Goal: Task Accomplishment & Management: Complete application form

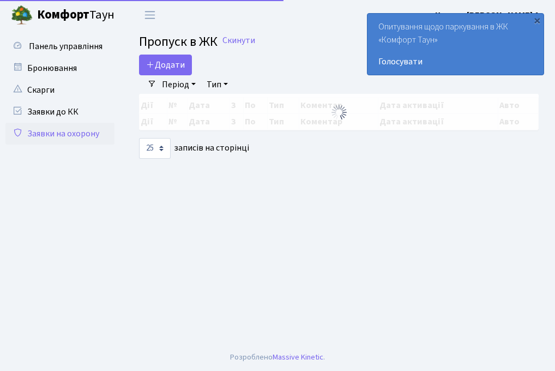
select select "25"
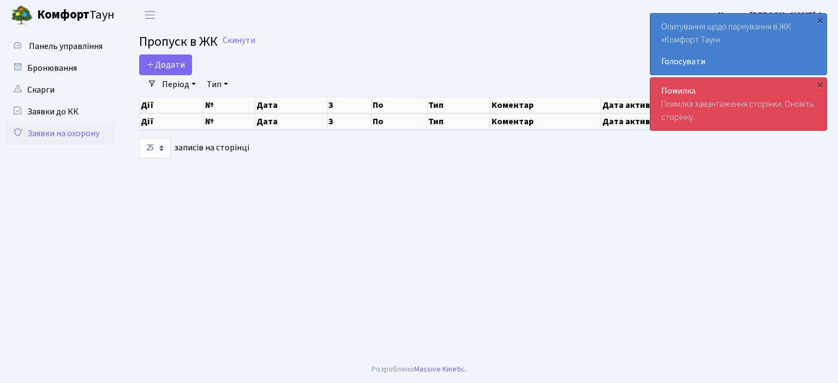
click at [58, 136] on link "Заявки на охорону" at bounding box center [59, 134] width 109 height 22
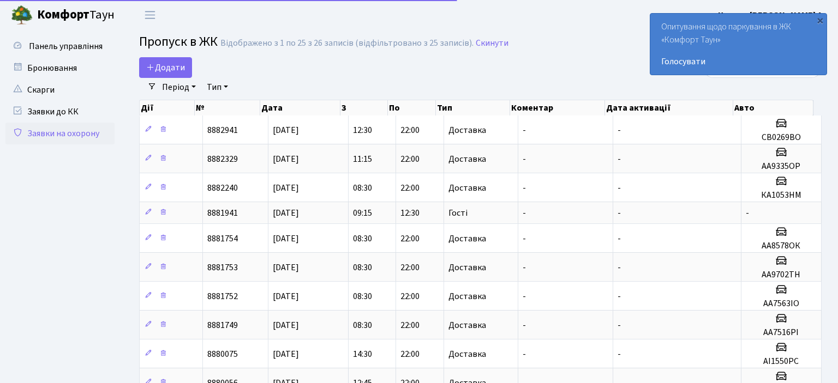
select select "25"
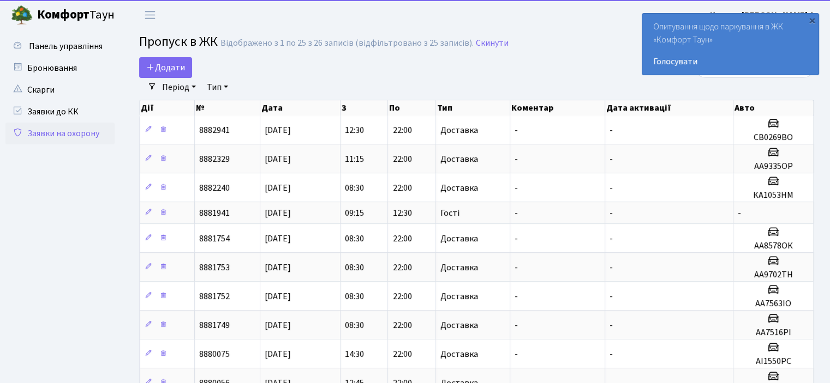
click at [75, 133] on link "Заявки на охорону" at bounding box center [59, 134] width 109 height 22
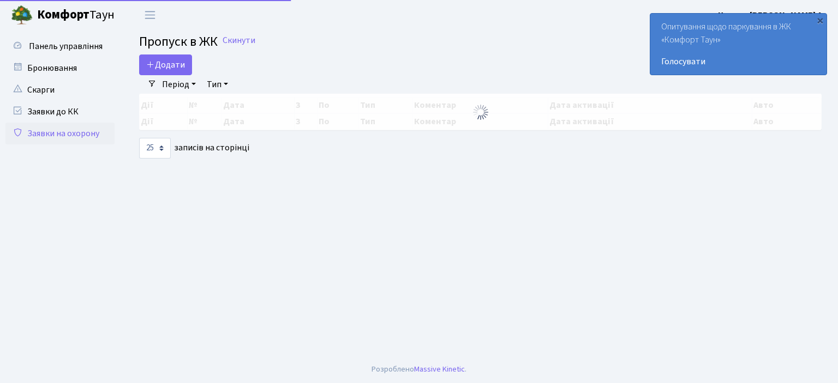
select select "25"
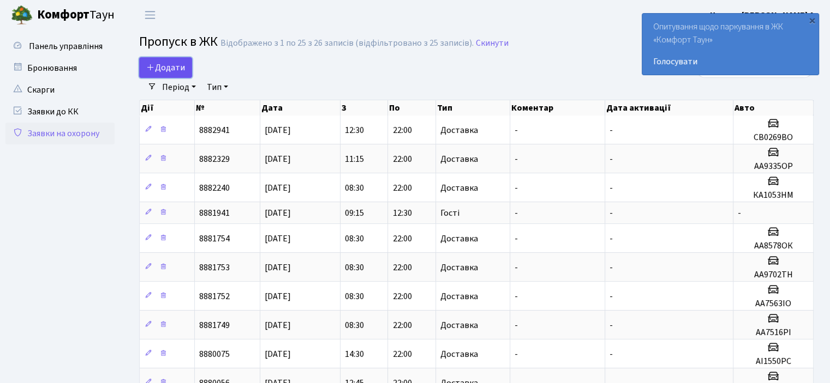
click at [171, 67] on span "Додати" at bounding box center [165, 68] width 39 height 12
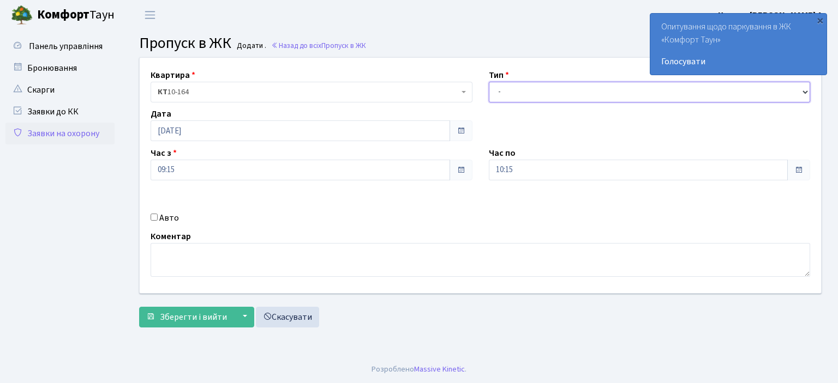
click at [508, 86] on select "- Доставка Таксі Гості Сервіс" at bounding box center [650, 92] width 322 height 21
select select "1"
click at [489, 82] on select "- Доставка Таксі Гості Сервіс" at bounding box center [650, 92] width 322 height 21
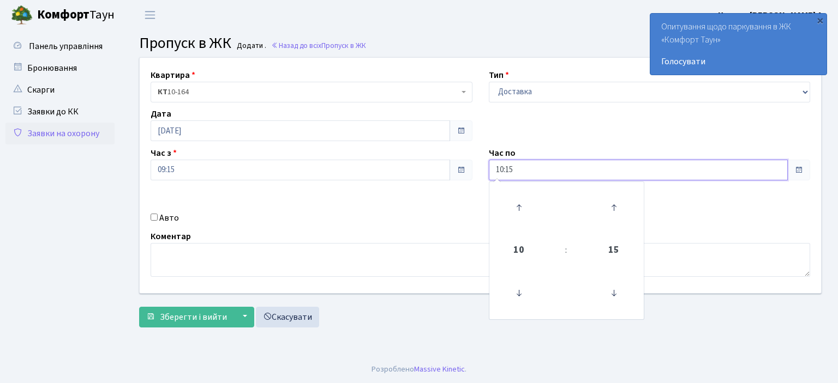
drag, startPoint x: 529, startPoint y: 176, endPoint x: 396, endPoint y: 184, distance: 133.3
click at [395, 195] on div "Квартира <b>КТ</b>&nbsp;&nbsp;&nbsp;&nbsp;10-164 КТ 10-164 Тип - Доставка Таксі…" at bounding box center [480, 176] width 698 height 236
type input "22:00"
drag, startPoint x: 151, startPoint y: 215, endPoint x: 185, endPoint y: 223, distance: 35.3
click at [152, 215] on input "Авто" at bounding box center [154, 217] width 7 height 7
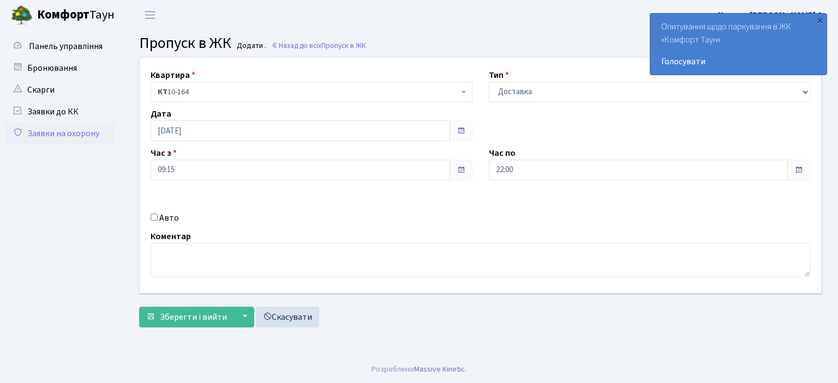
checkbox input "true"
type input "aa75"
drag, startPoint x: 819, startPoint y: 15, endPoint x: 815, endPoint y: 6, distance: 10.0
click at [816, 11] on div "Опитування щодо паркування в ЖК «Комфорт Таун» Голосувати ×" at bounding box center [738, 44] width 177 height 67
